Goal: Check status: Check status

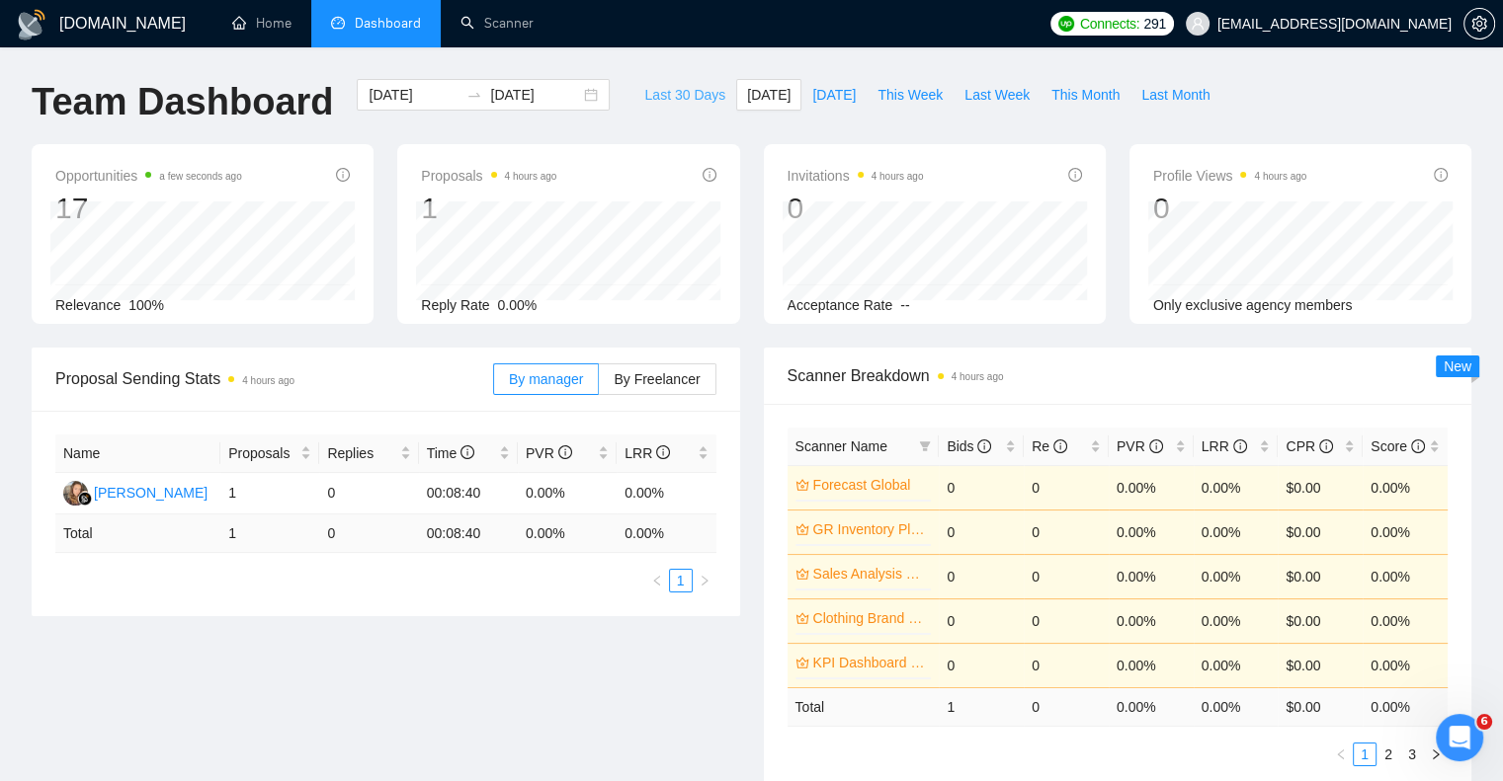
click at [677, 94] on span "Last 30 Days" at bounding box center [684, 95] width 81 height 22
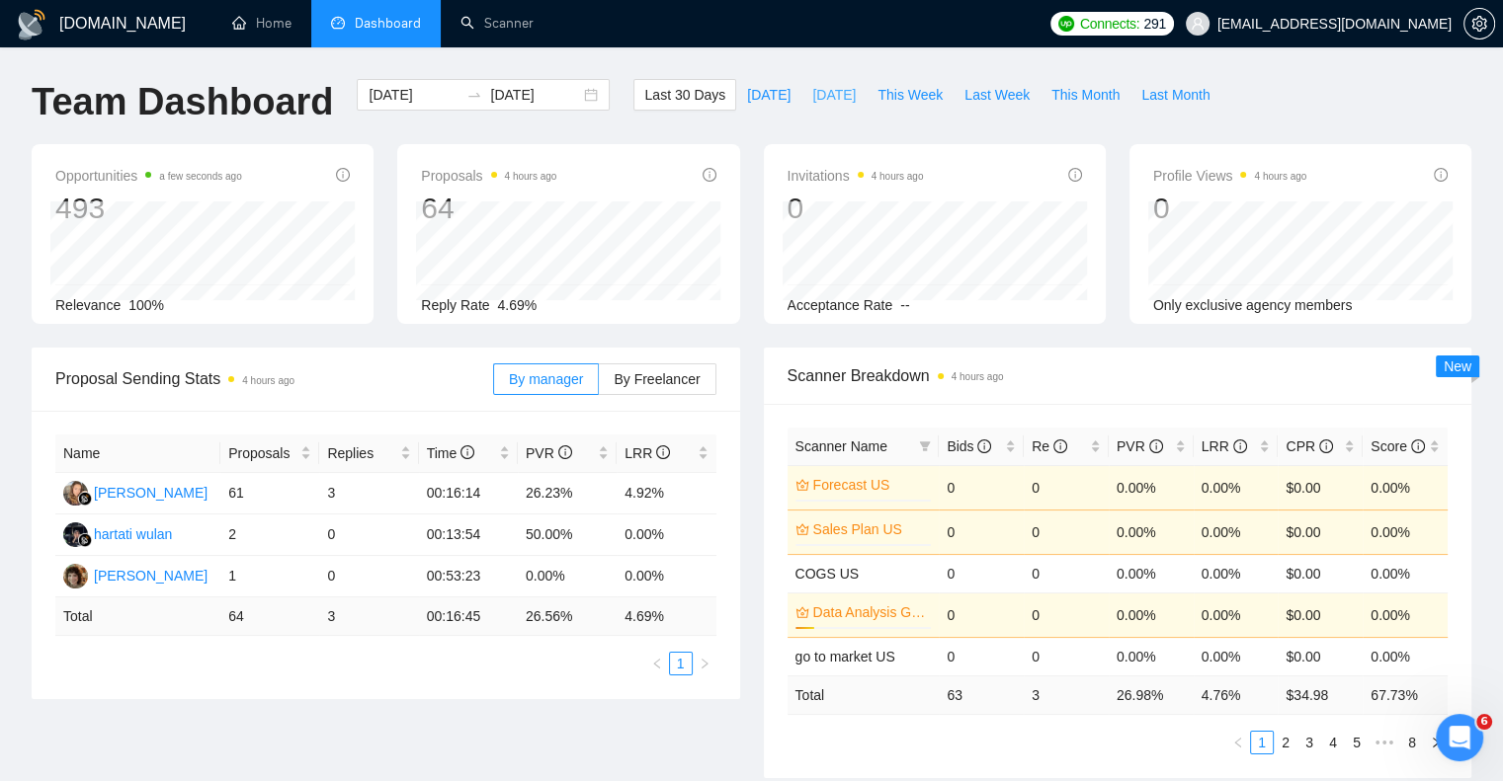
click at [813, 98] on span "[DATE]" at bounding box center [833, 95] width 43 height 22
type input "[DATE]"
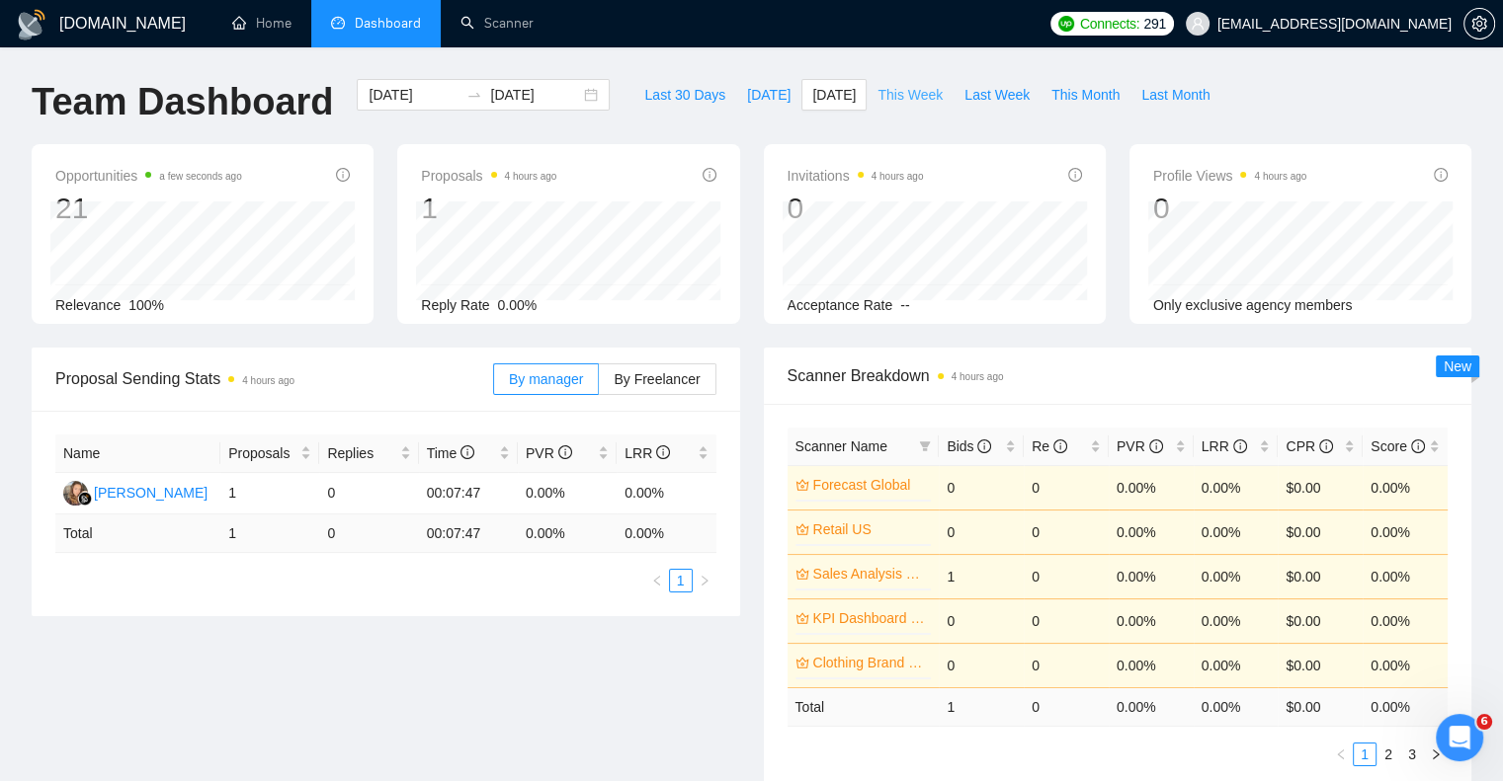
click at [899, 94] on span "This Week" at bounding box center [909, 95] width 65 height 22
type input "[DATE]"
